Goal: Task Accomplishment & Management: Use online tool/utility

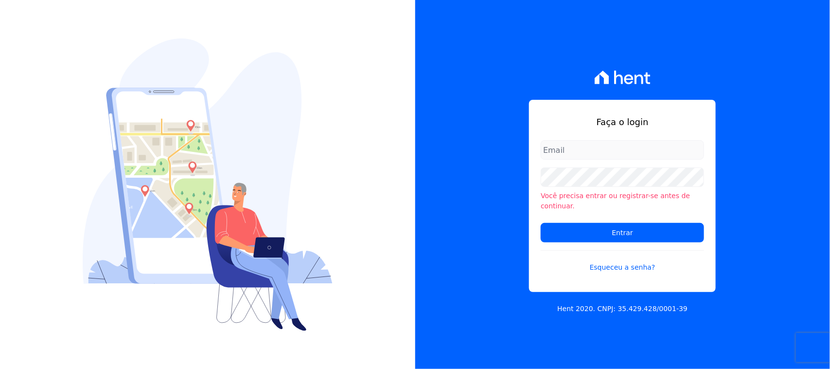
click at [600, 154] on input "email" at bounding box center [622, 149] width 163 height 19
type input "[EMAIL_ADDRESS][DOMAIN_NAME]"
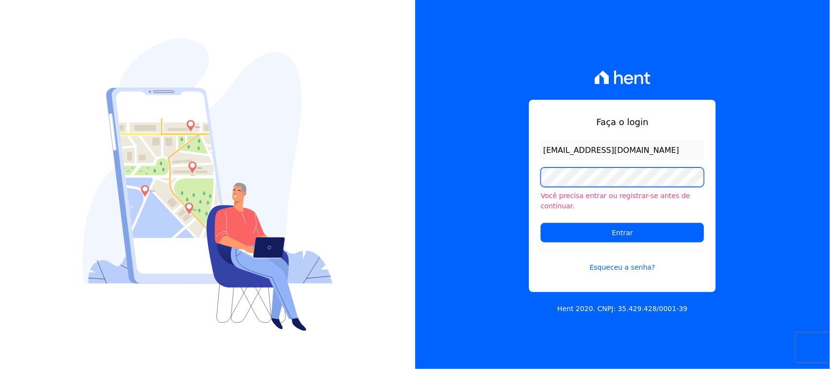
click at [541, 223] on input "Entrar" at bounding box center [622, 232] width 163 height 19
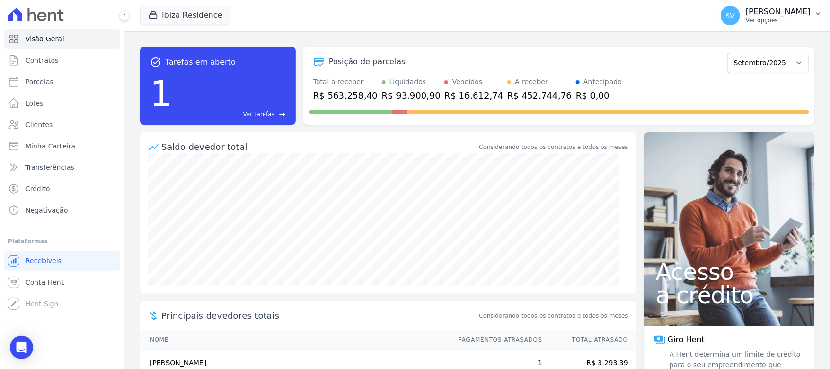
click at [746, 21] on p "Ver opções" at bounding box center [778, 21] width 65 height 8
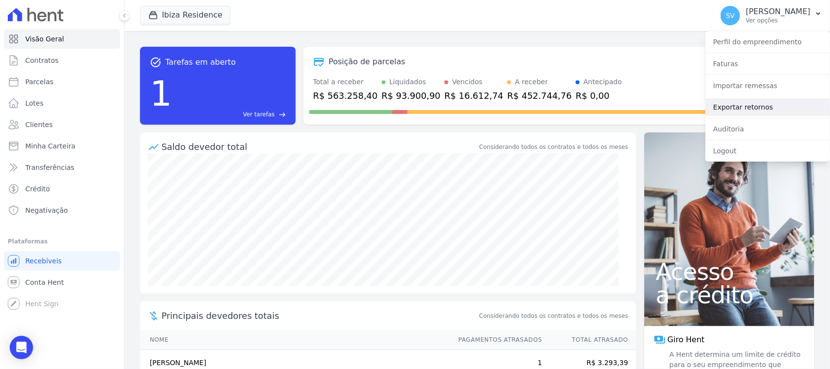
click at [755, 101] on link "Exportar retornos" at bounding box center [768, 107] width 125 height 18
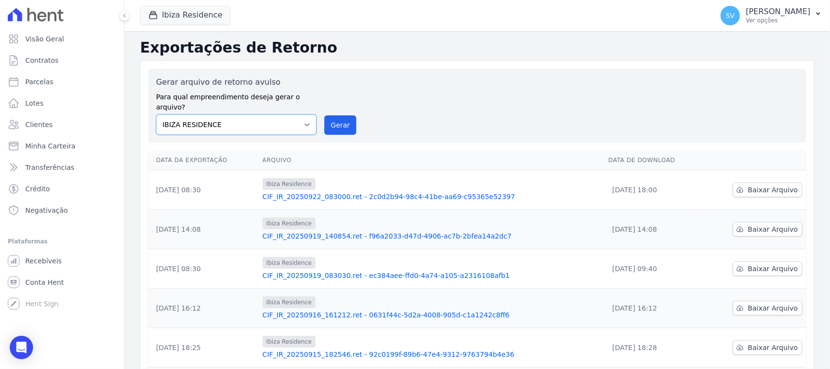
click at [293, 114] on select "BAHAMAS EAST VILLAGE COMPLEXO RESIDENCIAL CUIABÁ 300 - JOÃO DE BARRO IBIZA RESI…" at bounding box center [236, 124] width 161 height 20
select select "a999329b-d322-46c5-b2df-9163b092fb9b"
click at [156, 114] on select "BAHAMAS EAST VILLAGE COMPLEXO RESIDENCIAL CUIABÁ 300 - JOÃO DE BARRO IBIZA RESI…" at bounding box center [236, 124] width 161 height 20
click at [348, 103] on div "Gerar arquivo de retorno avulso Para qual empreendimento deseja gerar o arquivo…" at bounding box center [477, 105] width 643 height 58
click at [342, 115] on button "Gerar" at bounding box center [340, 124] width 32 height 19
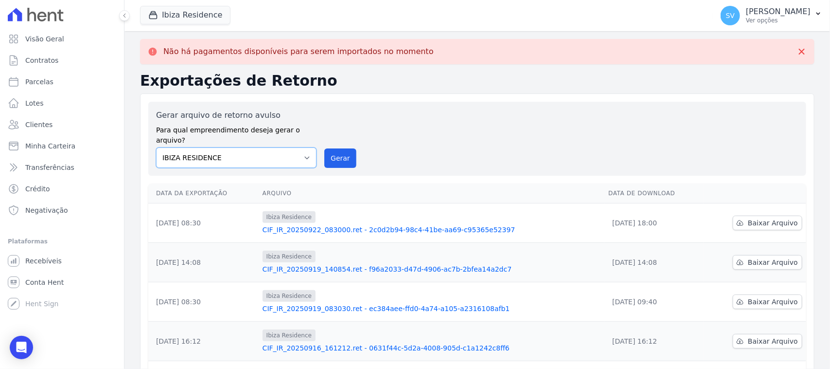
click at [280, 147] on select "BAHAMAS EAST VILLAGE COMPLEXO RESIDENCIAL CUIABÁ 300 - JOÃO DE BARRO IBIZA RESI…" at bounding box center [236, 157] width 161 height 20
select select "a999329b-d322-46c5-b2df-9163b092fb9b"
click at [156, 147] on select "BAHAMAS EAST VILLAGE COMPLEXO RESIDENCIAL CUIABÁ 300 - JOÃO DE BARRO IBIZA RESI…" at bounding box center [236, 157] width 161 height 20
click at [329, 148] on button "Gerar" at bounding box center [340, 157] width 32 height 19
click at [278, 147] on select "BAHAMAS EAST VILLAGE COMPLEXO RESIDENCIAL CUIABÁ 300 - JOÃO DE BARRO IBIZA RESI…" at bounding box center [236, 157] width 161 height 20
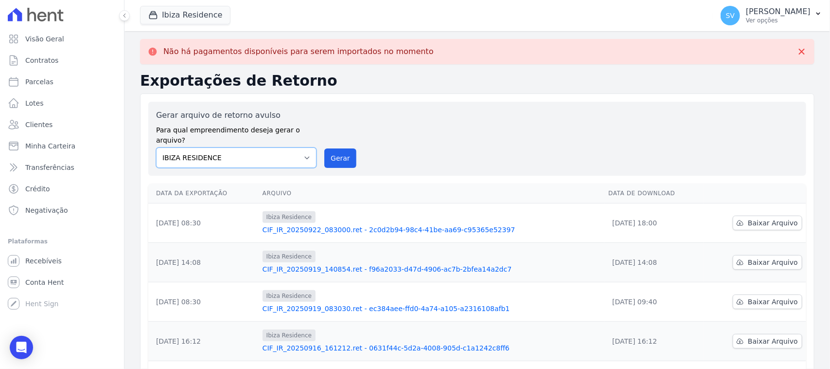
select select "4da9ed21-cc8e-4588-a6ed-caad911ee607"
click at [156, 147] on select "BAHAMAS EAST VILLAGE COMPLEXO RESIDENCIAL CUIABÁ 300 - JOÃO DE BARRO IBIZA RESI…" at bounding box center [236, 157] width 161 height 20
click at [331, 148] on button "Gerar" at bounding box center [340, 157] width 32 height 19
